Goal: Communication & Community: Answer question/provide support

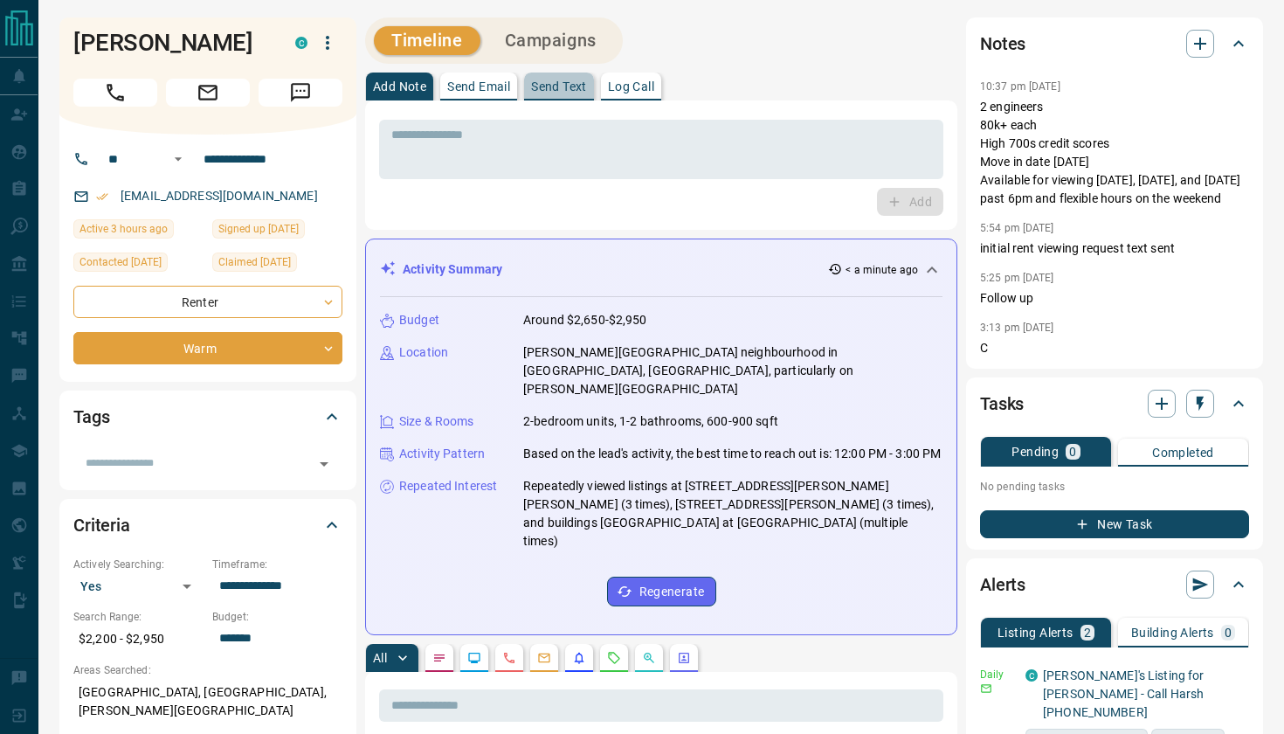
click at [572, 93] on button "Send Text" at bounding box center [559, 86] width 70 height 28
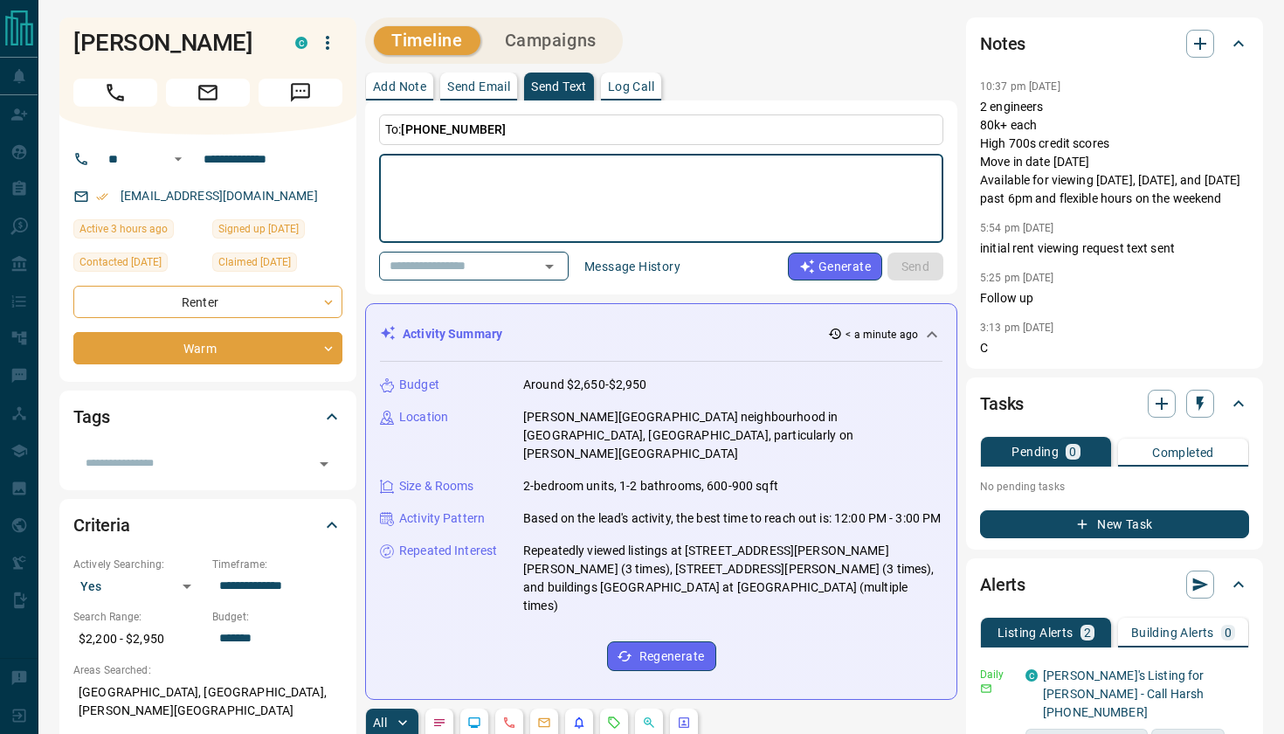
click at [659, 267] on button "Message History" at bounding box center [632, 266] width 117 height 28
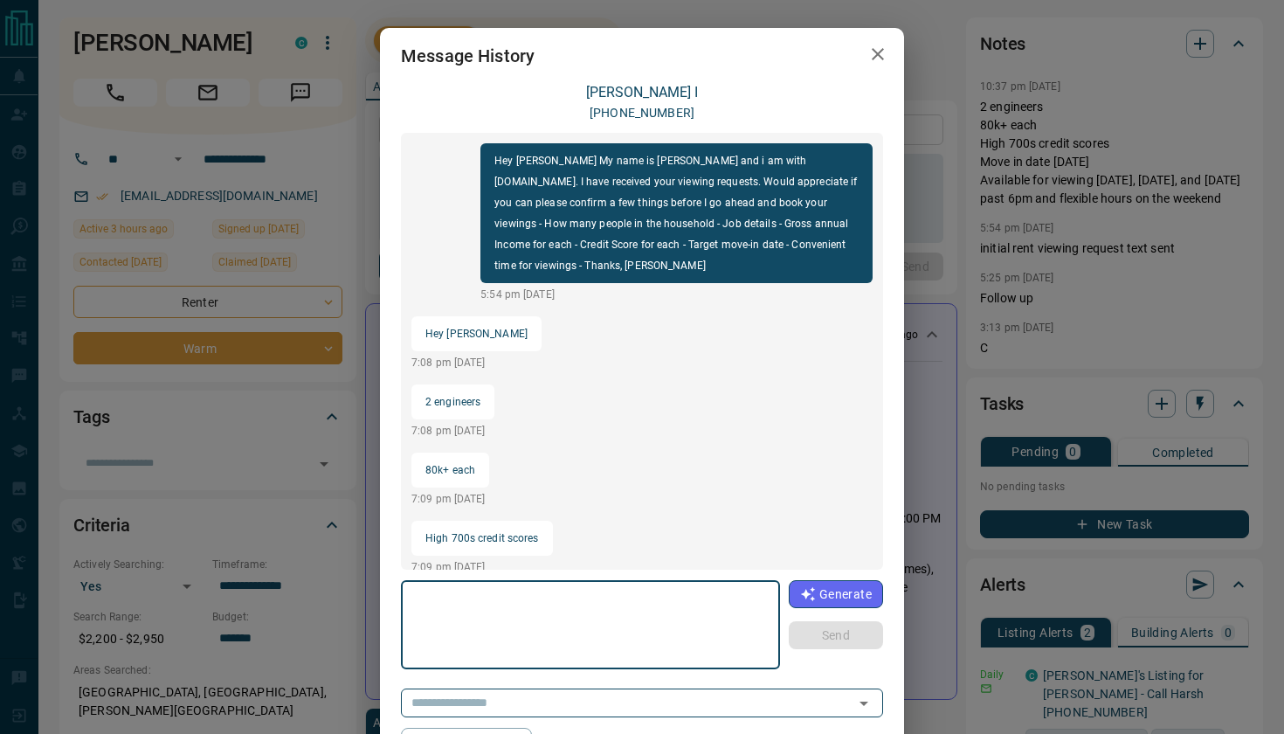
scroll to position [1593, 0]
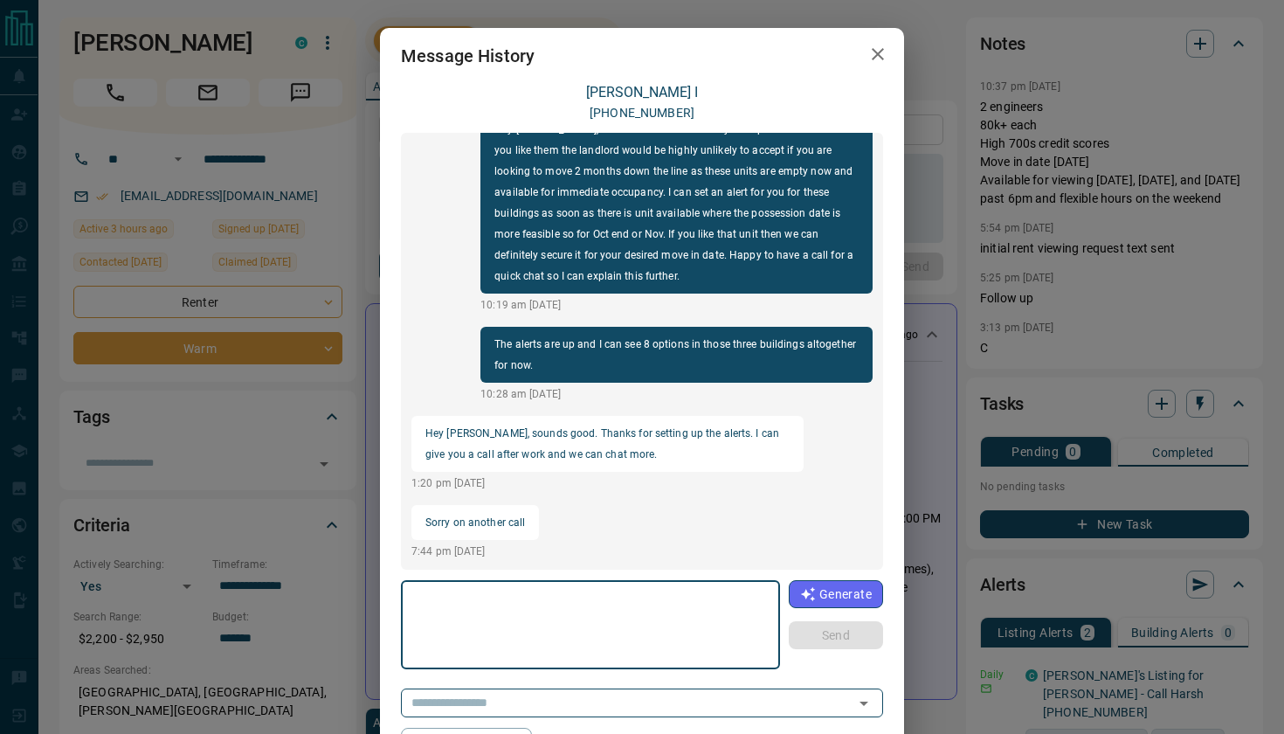
click at [878, 46] on icon "button" at bounding box center [877, 54] width 21 height 21
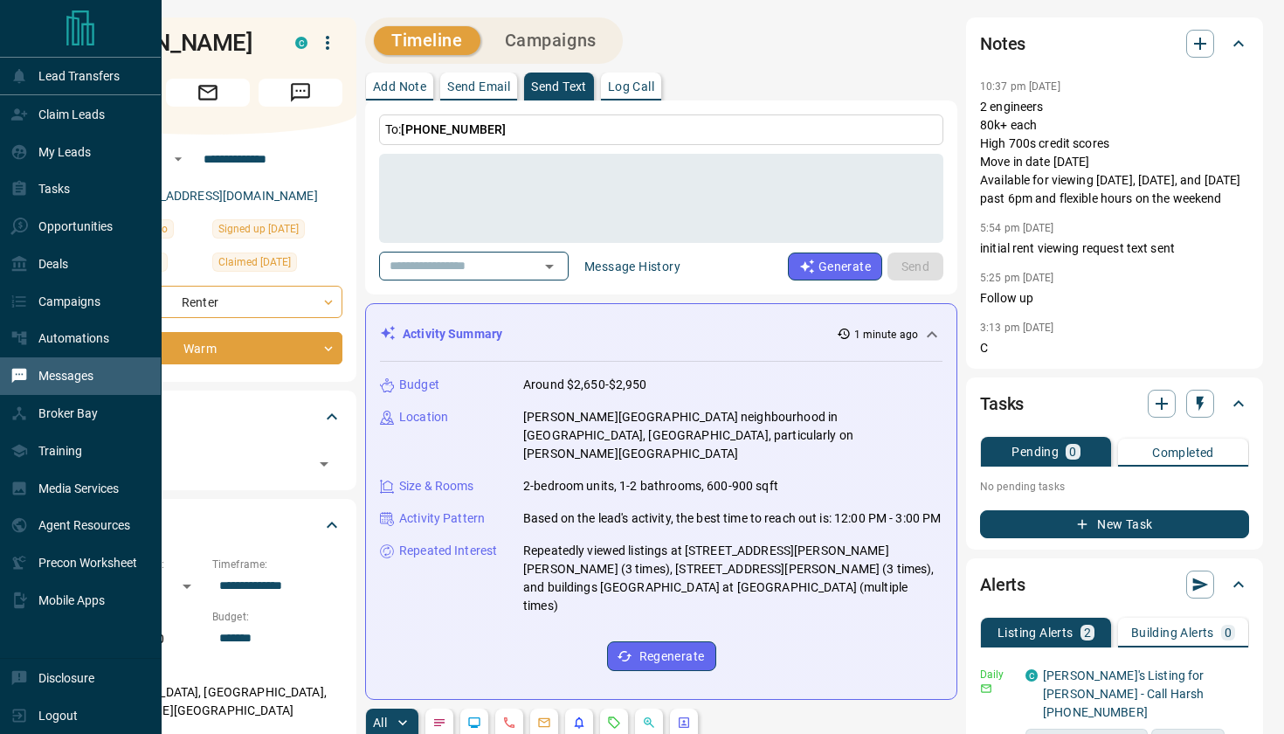
click at [58, 381] on p "Messages" at bounding box center [65, 376] width 55 height 14
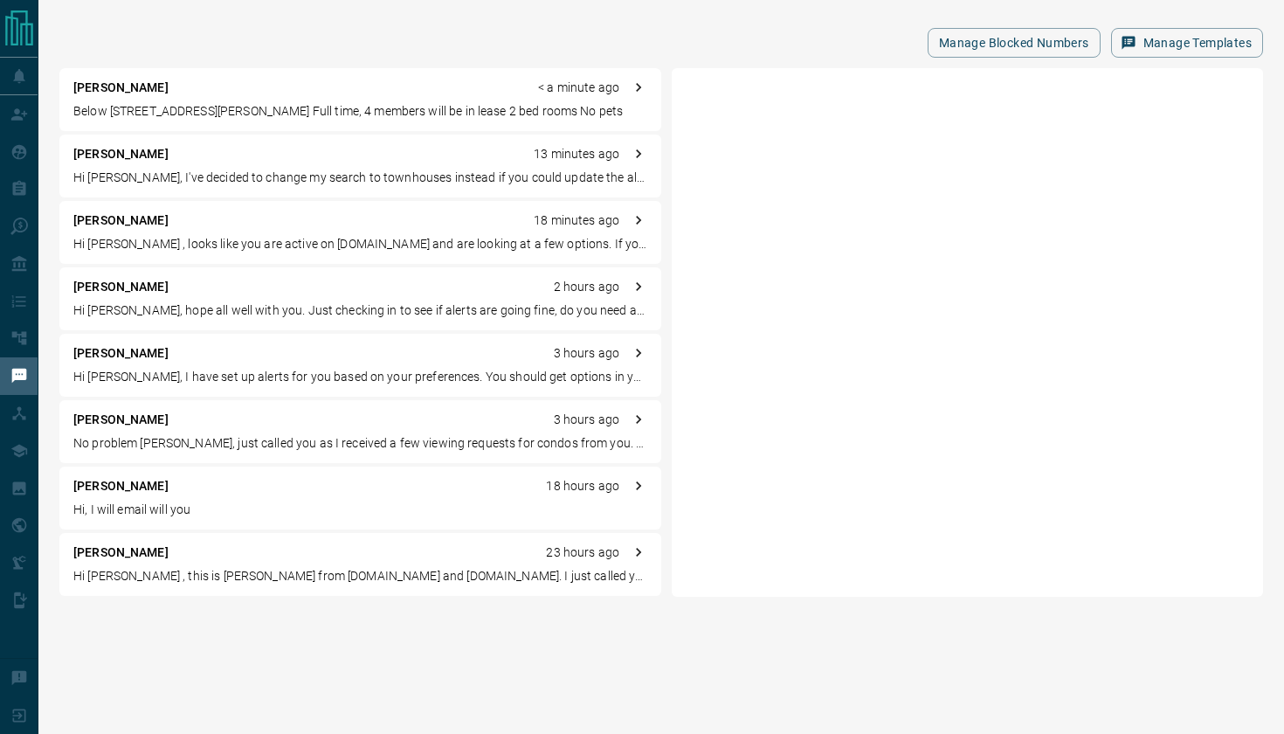
click at [286, 102] on p "Below [STREET_ADDRESS][PERSON_NAME] Full time, 4 members will be in lease 2 bed…" at bounding box center [360, 111] width 574 height 18
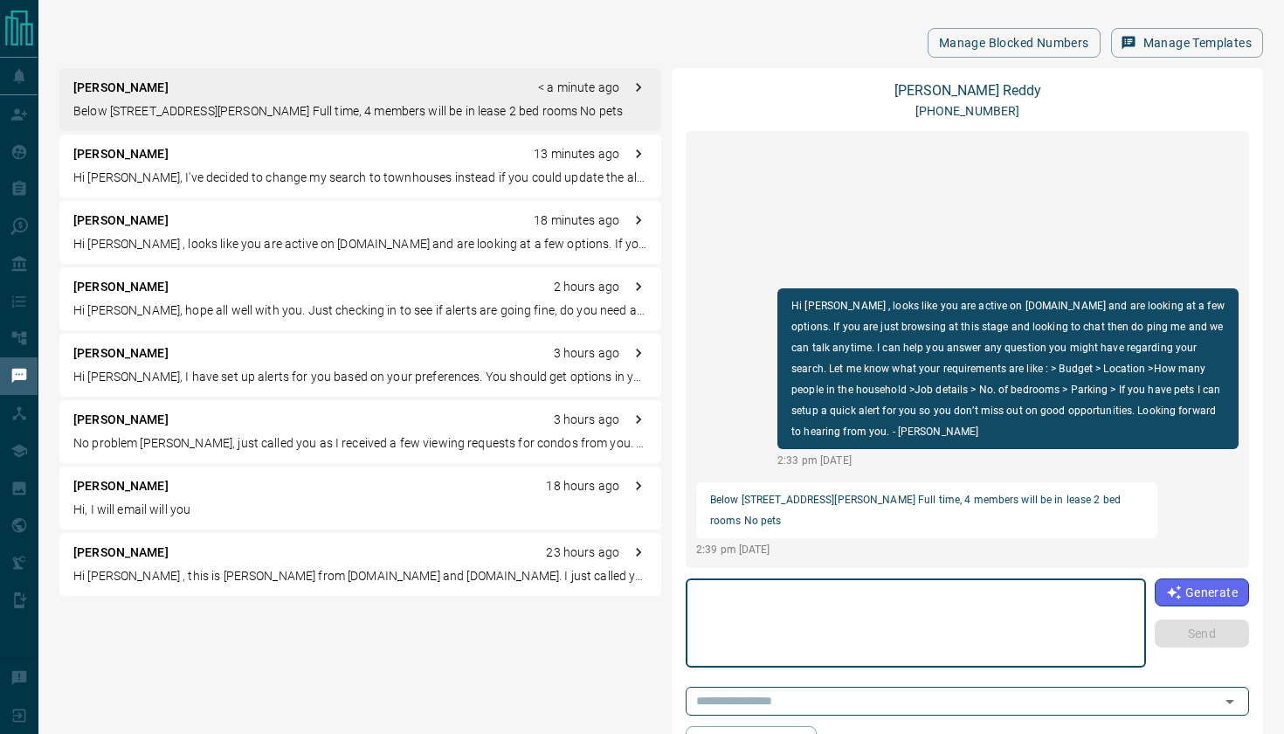
click at [825, 670] on div "[PERSON_NAME] [PHONE_NUMBER] Hi [PERSON_NAME] , looks like you are active on [D…" at bounding box center [967, 418] width 563 height 673
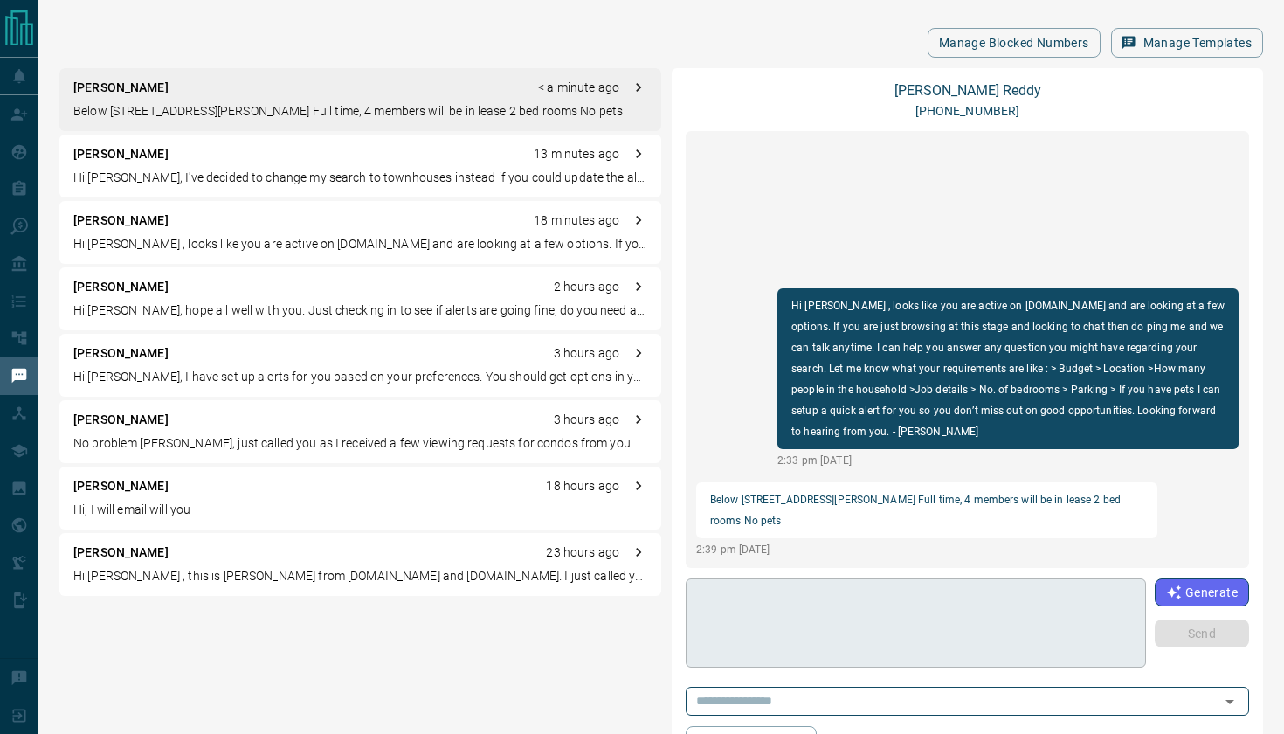
click at [824, 636] on textarea at bounding box center [916, 623] width 436 height 74
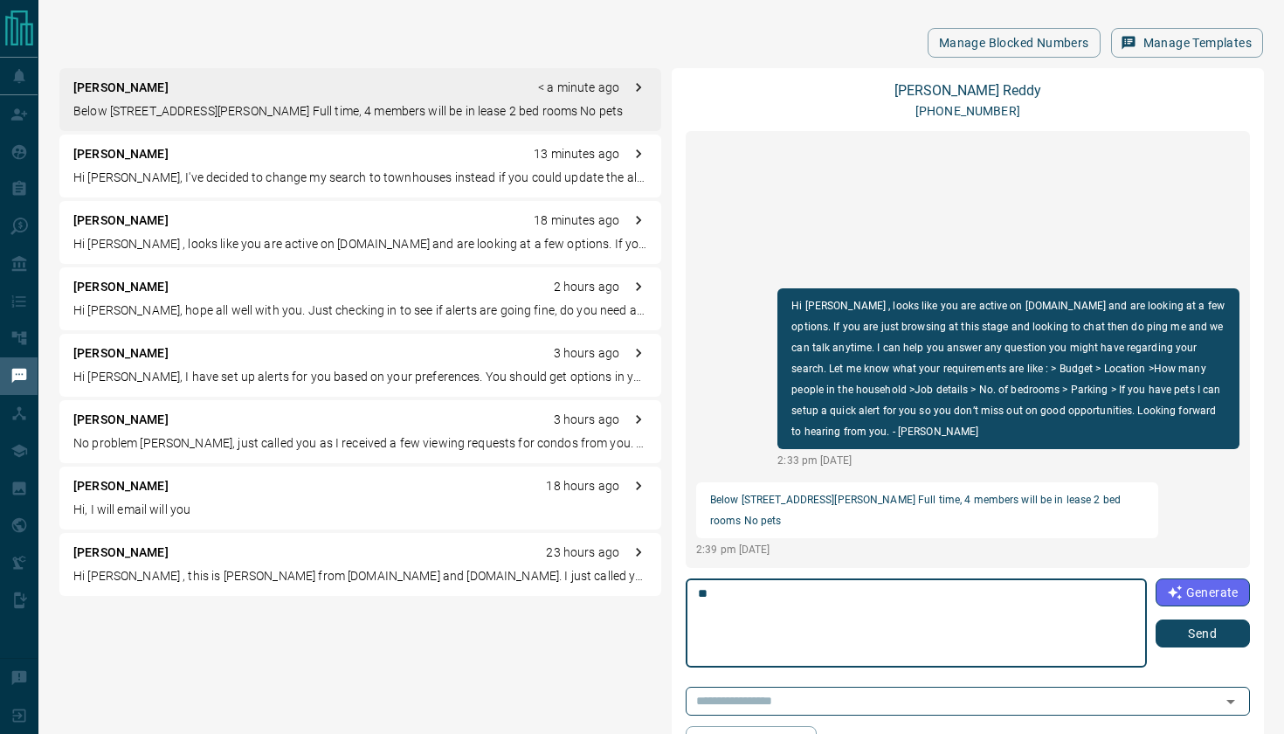
type textarea "*"
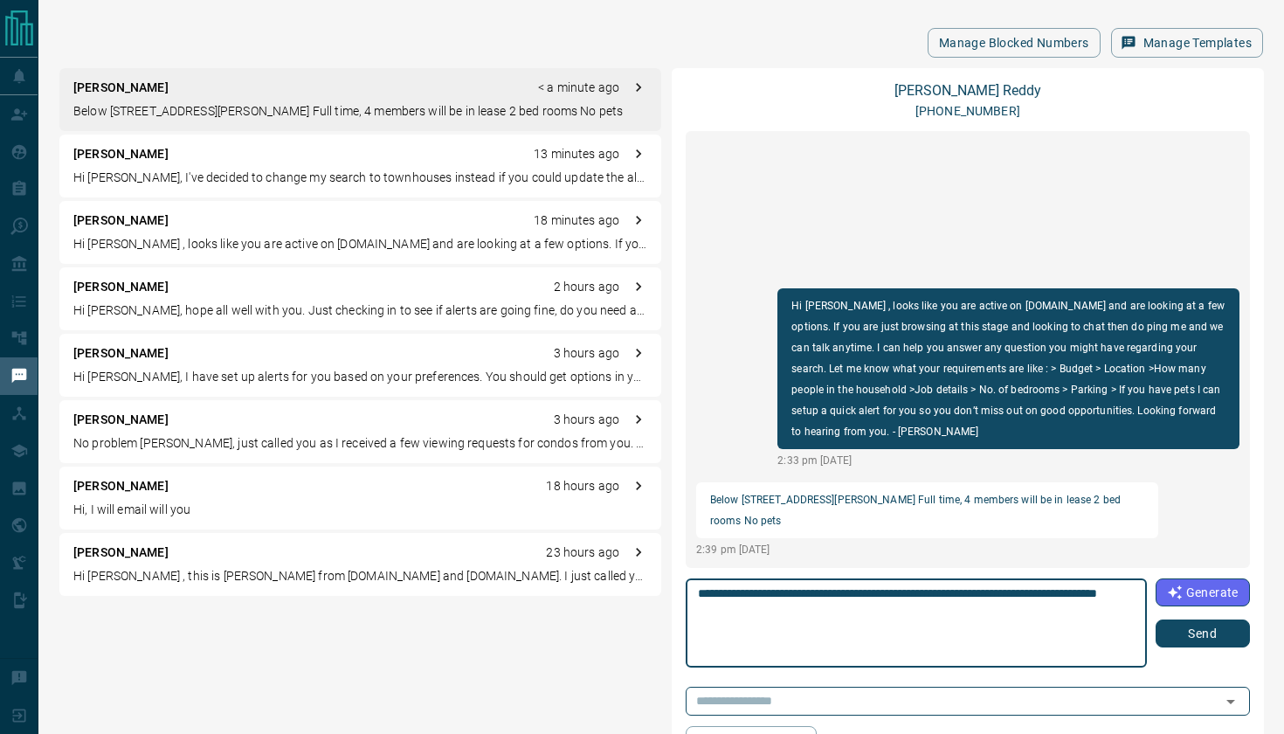
type textarea "**********"
click at [1184, 631] on button "Send" at bounding box center [1203, 633] width 94 height 28
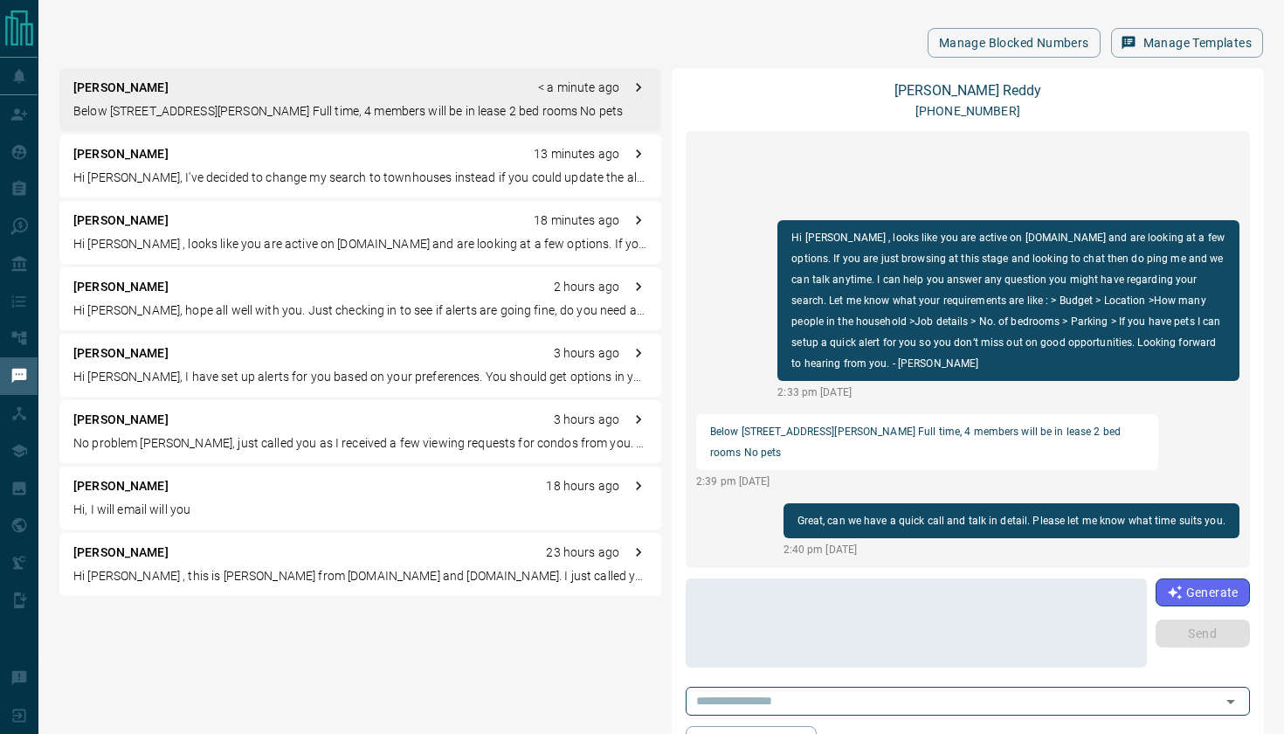
drag, startPoint x: 710, startPoint y: 429, endPoint x: 796, endPoint y: 463, distance: 92.1
click at [796, 463] on div "Below [STREET_ADDRESS][PERSON_NAME] Full time, 4 members will be in lease 2 bed…" at bounding box center [927, 442] width 462 height 56
copy p "Below [STREET_ADDRESS][PERSON_NAME] Full time, 4 members will be in lease 2 bed…"
click at [962, 98] on link "[PERSON_NAME]" at bounding box center [967, 90] width 147 height 17
